Goal: Task Accomplishment & Management: Manage account settings

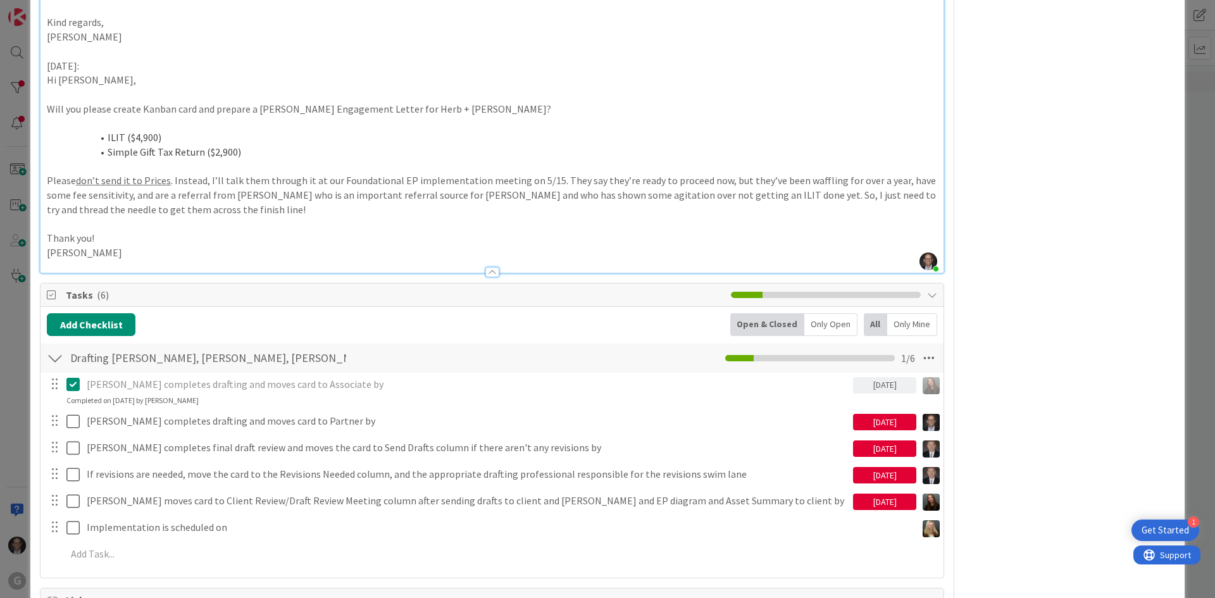
scroll to position [1329, 0]
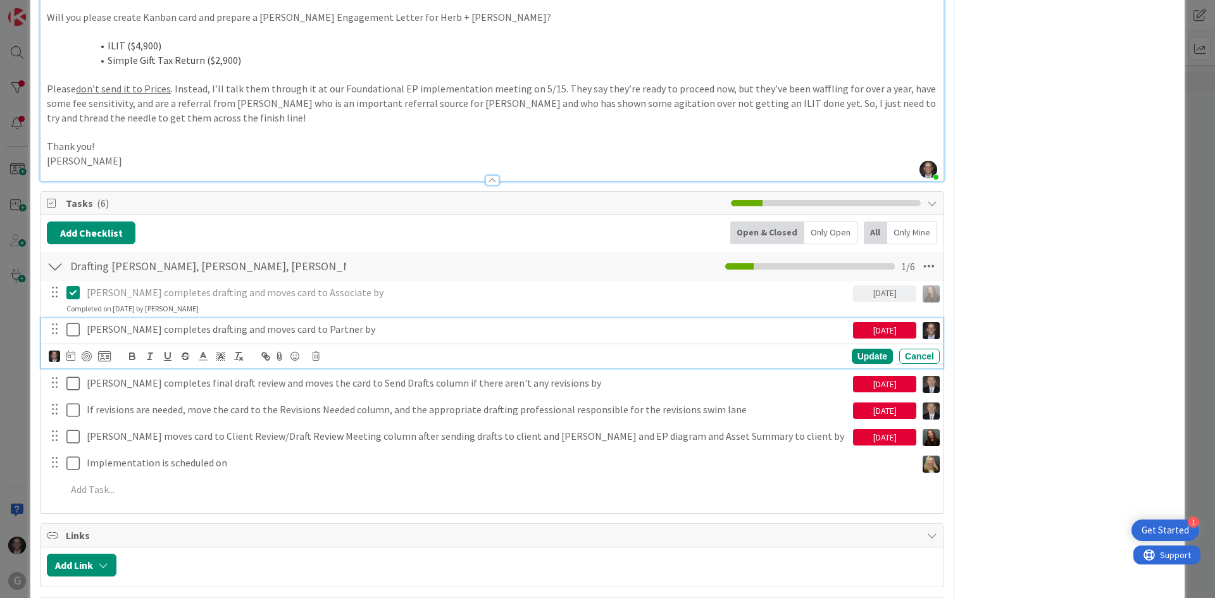
click at [75, 322] on icon at bounding box center [75, 329] width 19 height 15
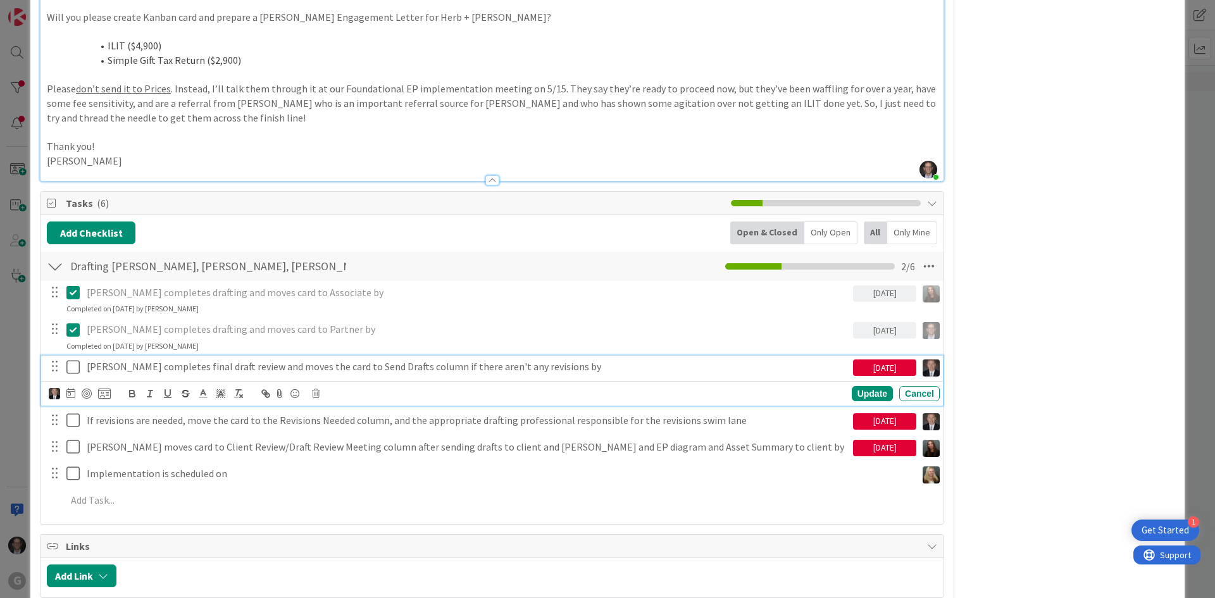
click at [215, 359] on p "[PERSON_NAME] completes final draft review and moves the card to Send Drafts co…" at bounding box center [467, 366] width 761 height 15
type textarea "x"
click at [72, 388] on icon at bounding box center [70, 393] width 9 height 10
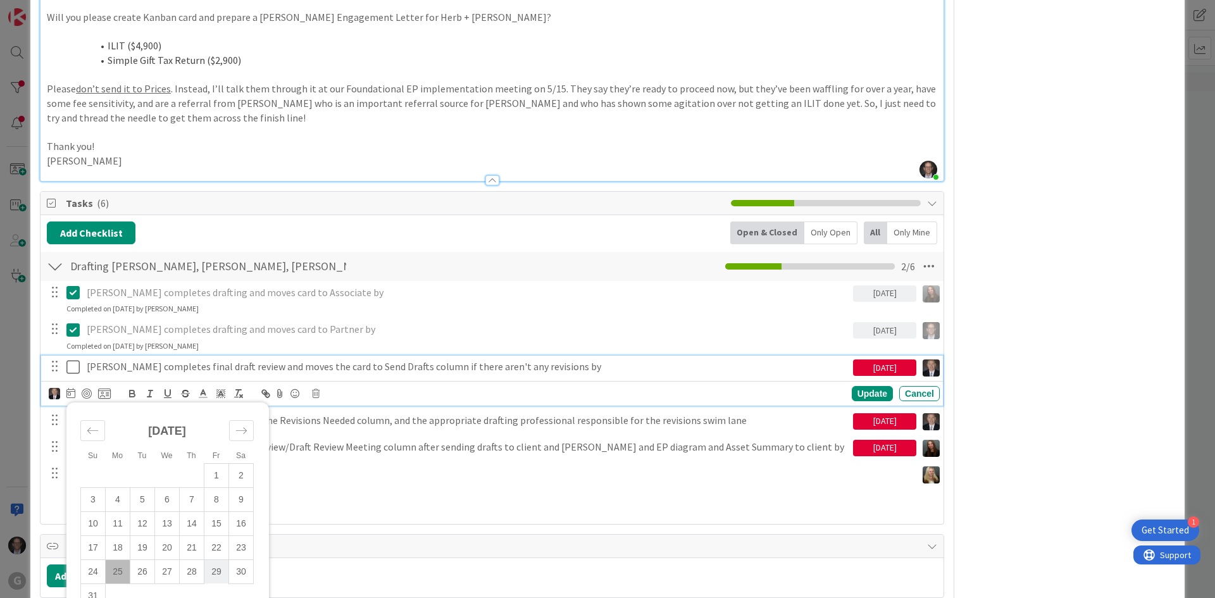
click at [218, 559] on td "29" at bounding box center [216, 571] width 25 height 24
type input "[DATE]"
type textarea "x"
click at [856, 386] on div "Update" at bounding box center [872, 393] width 41 height 15
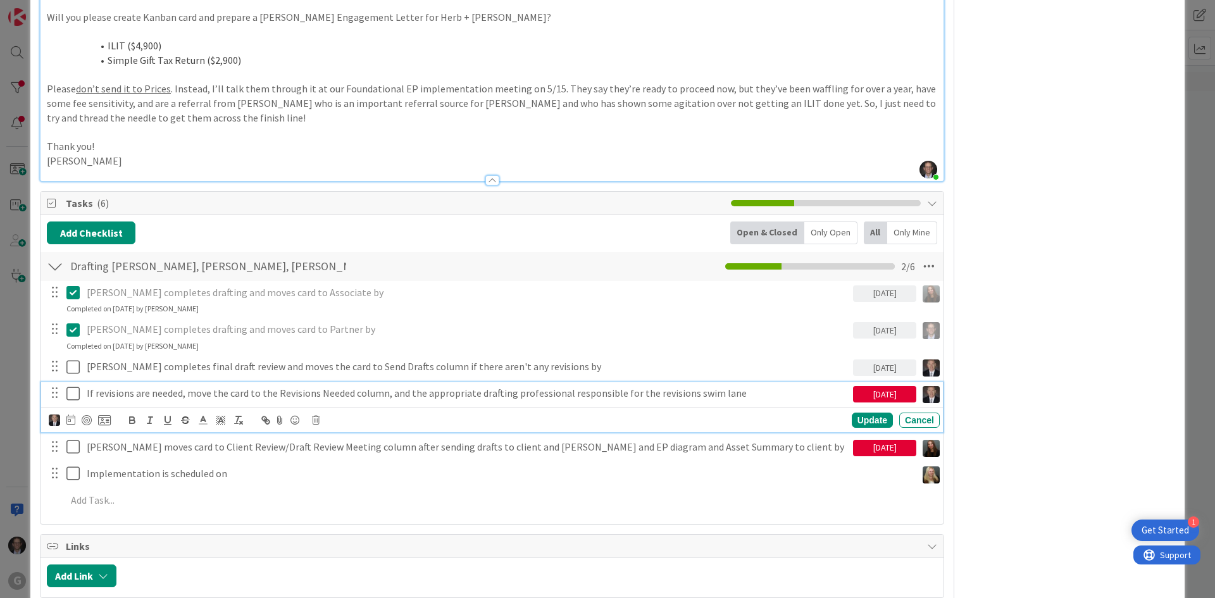
click at [215, 386] on p "If revisions are needed, move the card to the Revisions Needed column, and the …" at bounding box center [467, 393] width 761 height 15
click at [66, 415] on icon at bounding box center [70, 420] width 9 height 10
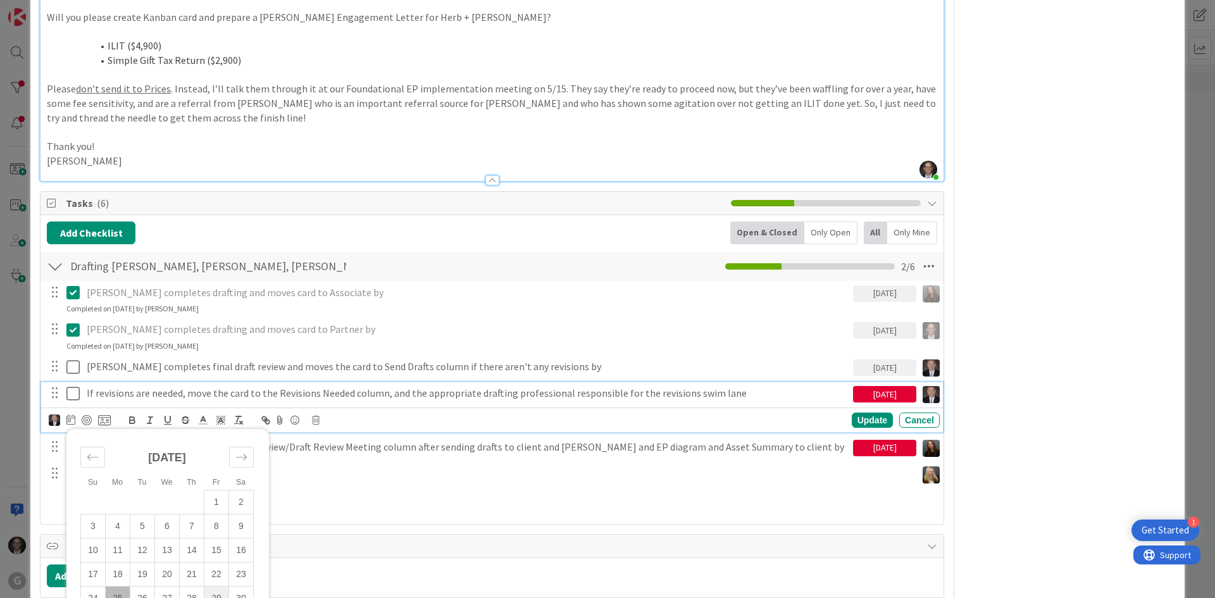
click at [218, 586] on td "29" at bounding box center [216, 598] width 25 height 24
type input "[DATE]"
type textarea "x"
click at [852, 413] on div "Update" at bounding box center [872, 420] width 41 height 15
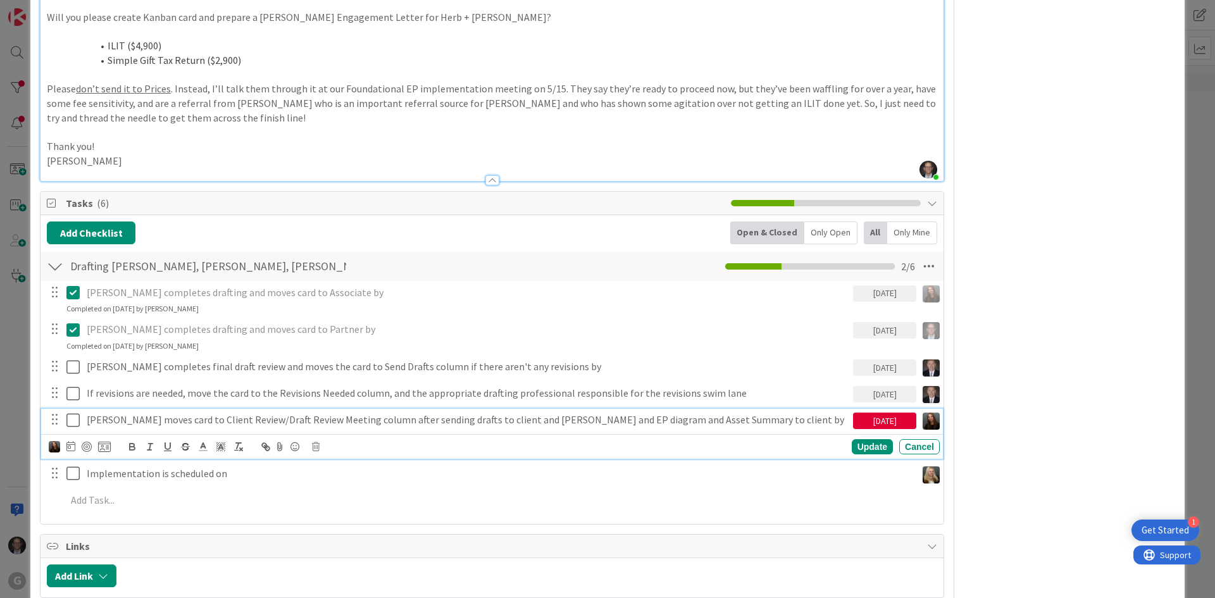
click at [430, 413] on p "[PERSON_NAME] moves card to Client Review/Draft Review Meeting column after sen…" at bounding box center [467, 420] width 761 height 15
click at [68, 441] on icon at bounding box center [70, 446] width 9 height 10
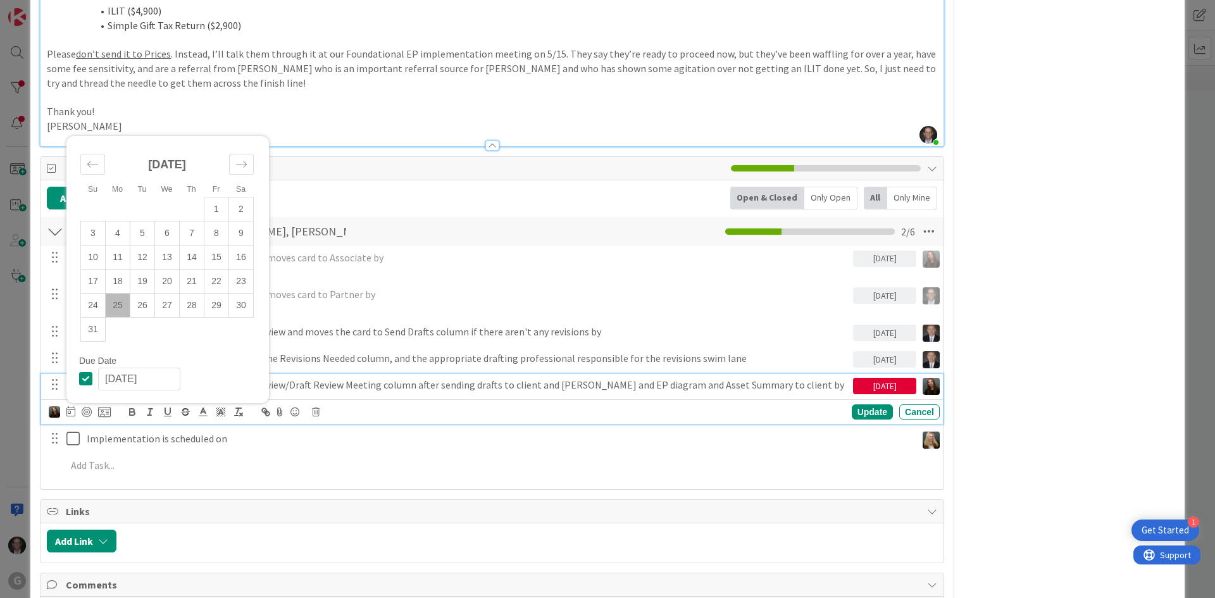
scroll to position [1392, 0]
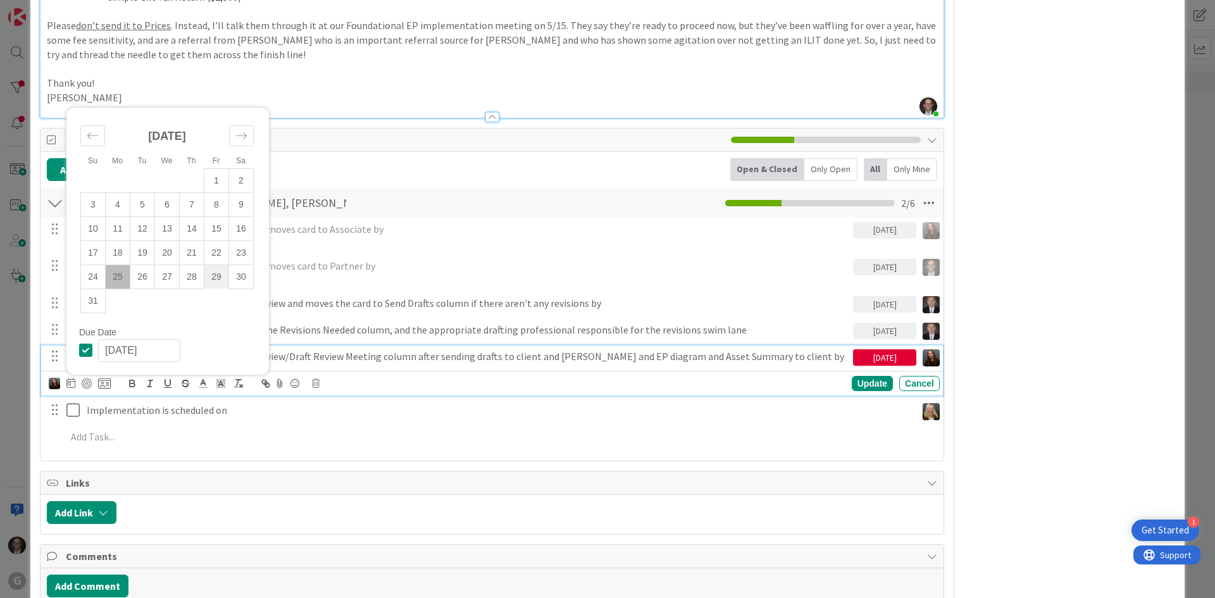
click at [215, 265] on td "29" at bounding box center [216, 277] width 25 height 24
type input "[DATE]"
click at [858, 376] on div "Update" at bounding box center [872, 383] width 41 height 15
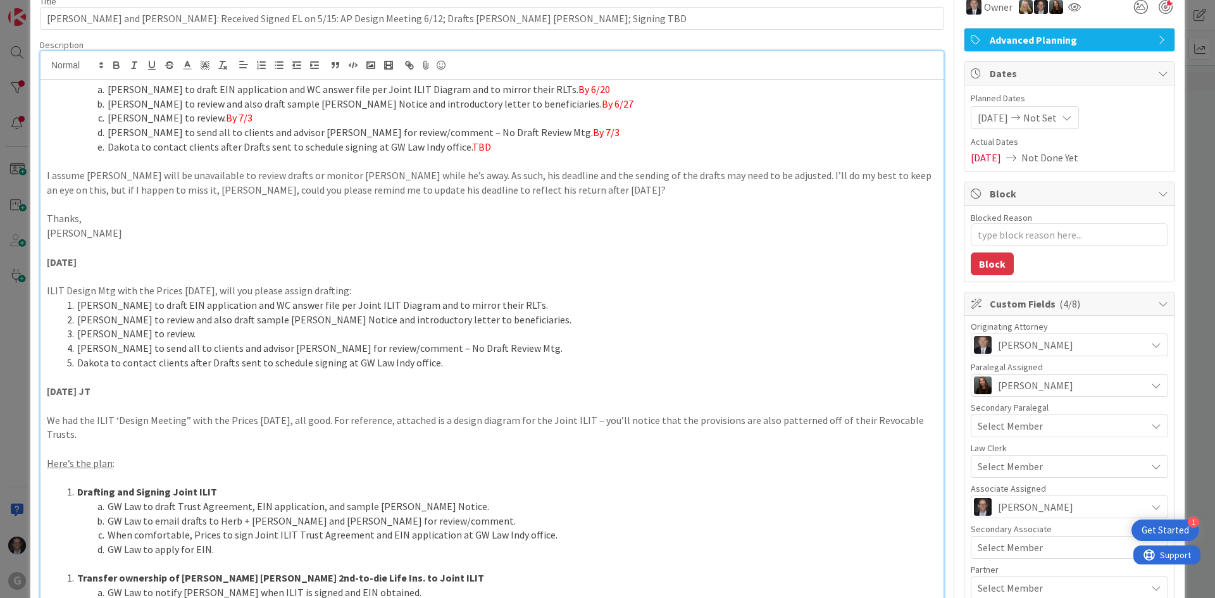
scroll to position [0, 0]
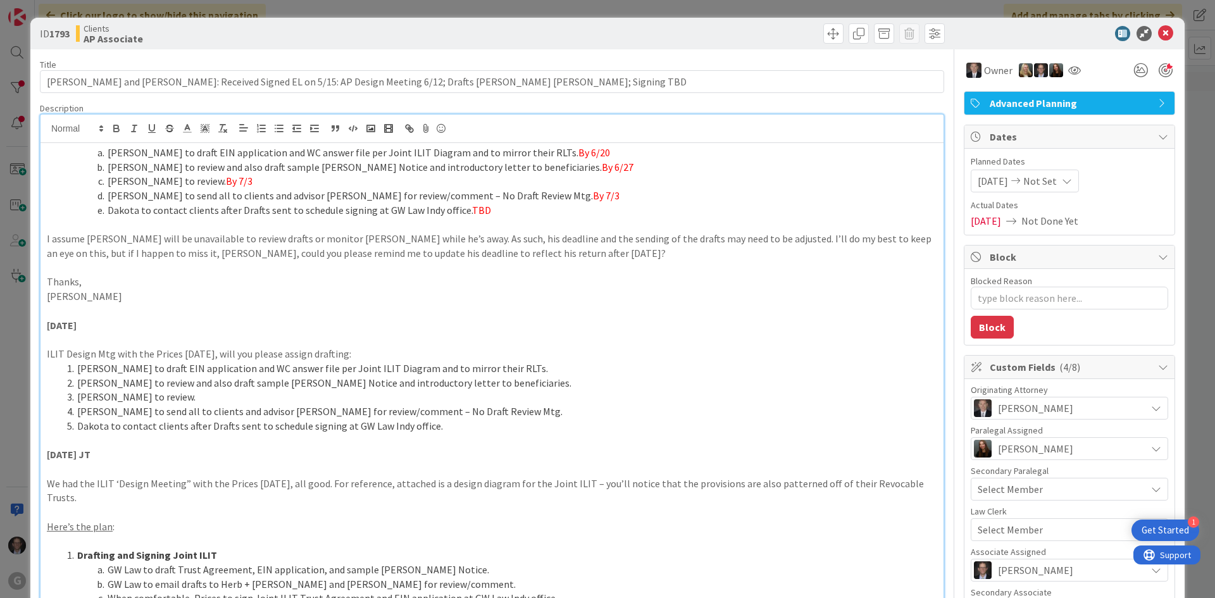
click at [203, 244] on p "I assume [PERSON_NAME] will be unavailable to review drafts or monitor [PERSON_…" at bounding box center [492, 246] width 890 height 28
click at [75, 170] on li "[PERSON_NAME] to review and also draft sample [PERSON_NAME] Notice and introduc…" at bounding box center [499, 167] width 875 height 15
click at [108, 155] on li "[PERSON_NAME] to draft EIN application and WC answer file per Joint ILIT Diagra…" at bounding box center [499, 153] width 875 height 15
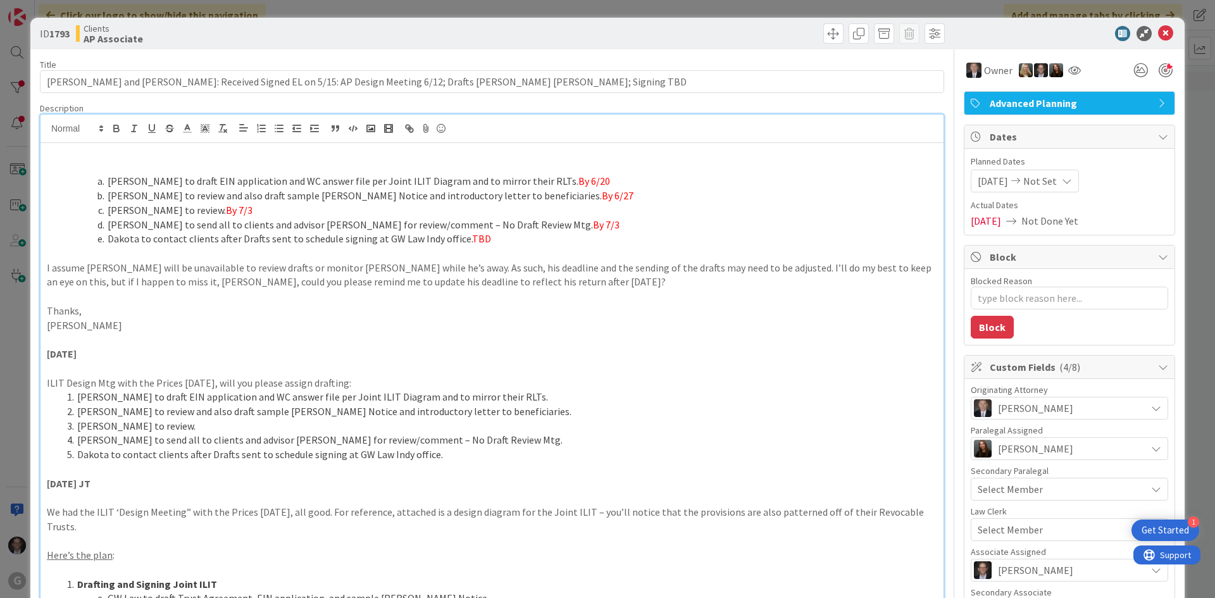
paste div
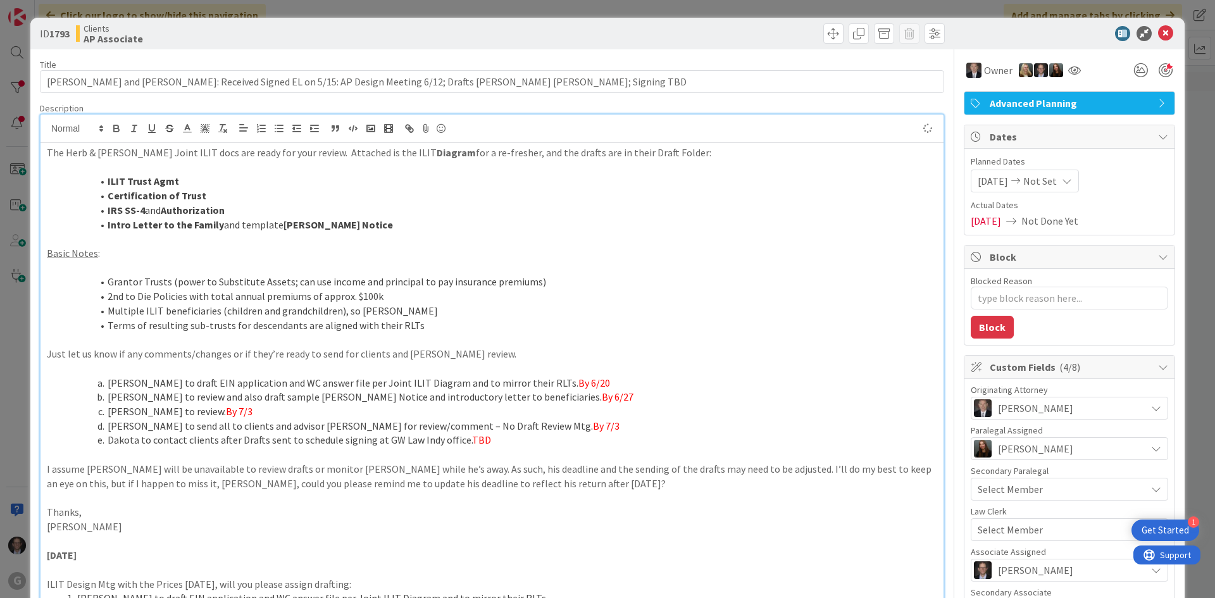
type textarea "x"
click at [47, 152] on p "The Herb & [PERSON_NAME] Joint ILIT docs are ready for your review. Attached is…" at bounding box center [492, 153] width 890 height 15
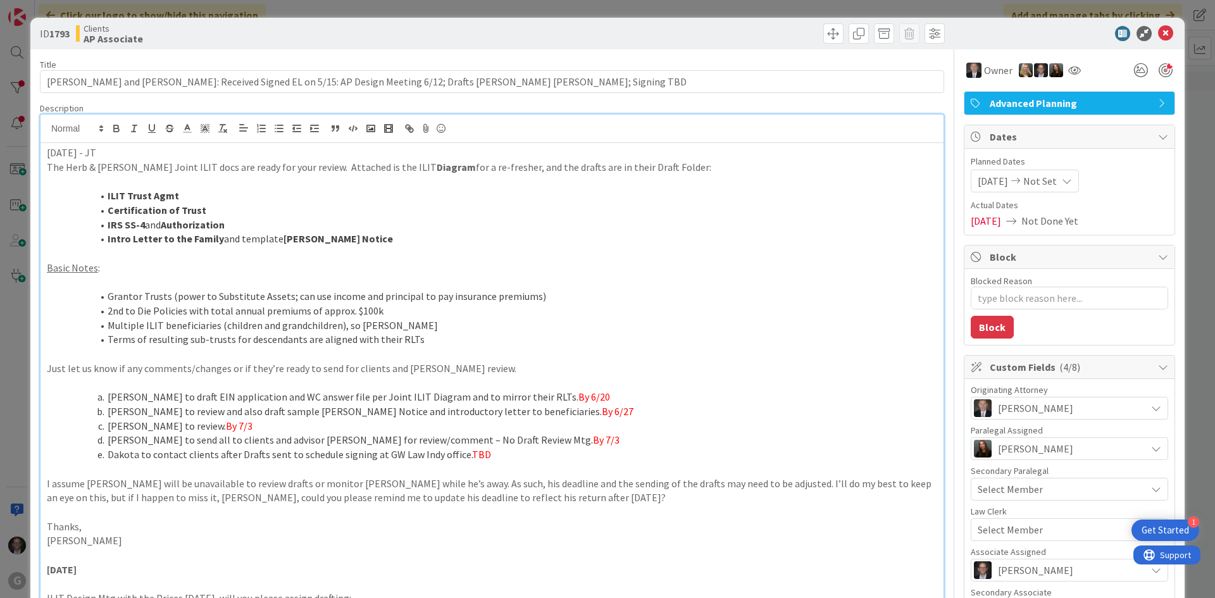
drag, startPoint x: 47, startPoint y: 152, endPoint x: 128, endPoint y: 152, distance: 81.0
click at [128, 152] on p "[DATE] - JT" at bounding box center [492, 153] width 890 height 15
click at [114, 125] on icon "button" at bounding box center [116, 126] width 4 height 3
click at [103, 179] on p at bounding box center [492, 181] width 890 height 15
click at [106, 195] on li "ILIT Trust Agmt" at bounding box center [499, 196] width 875 height 15
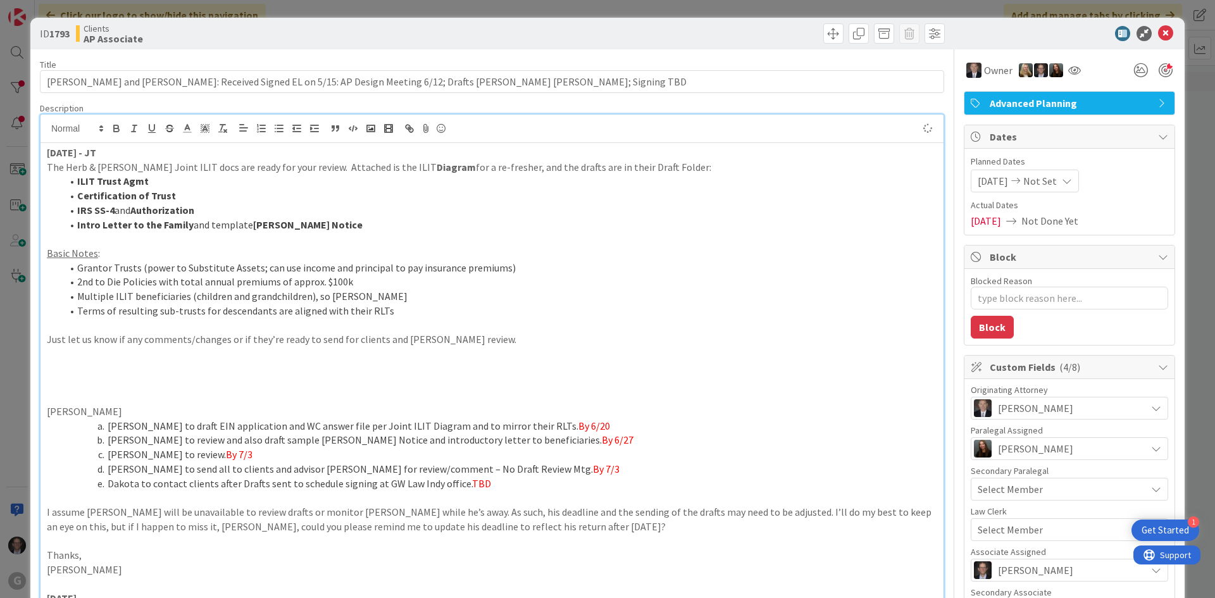
type textarea "x"
click at [1158, 33] on icon at bounding box center [1165, 33] width 15 height 15
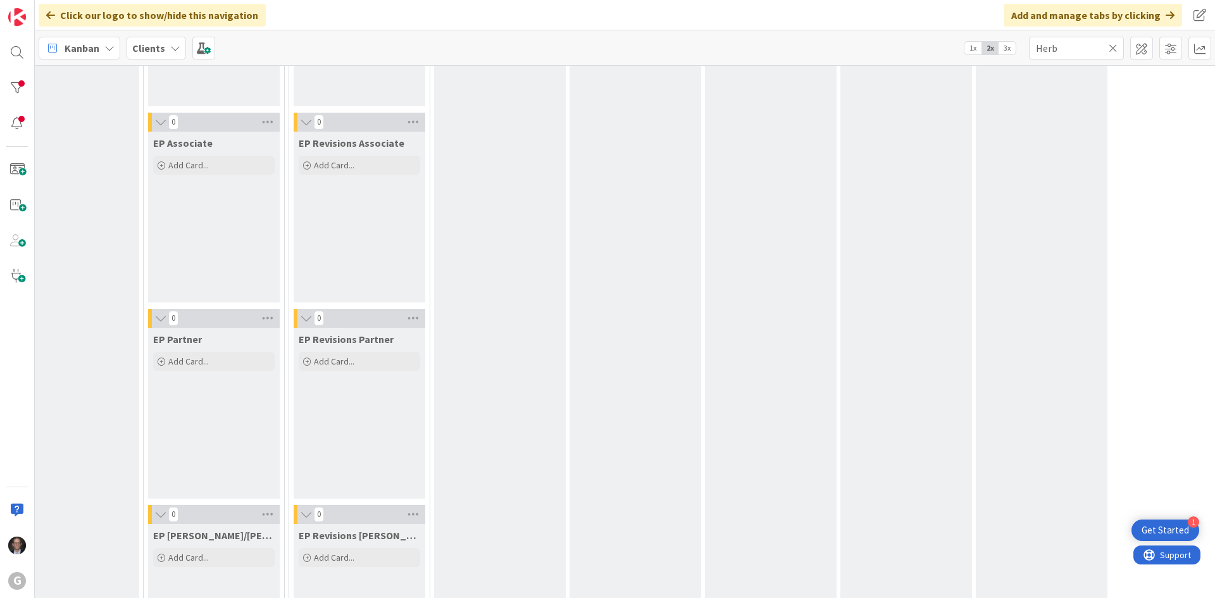
scroll to position [219, 177]
